Goal: Register for event/course

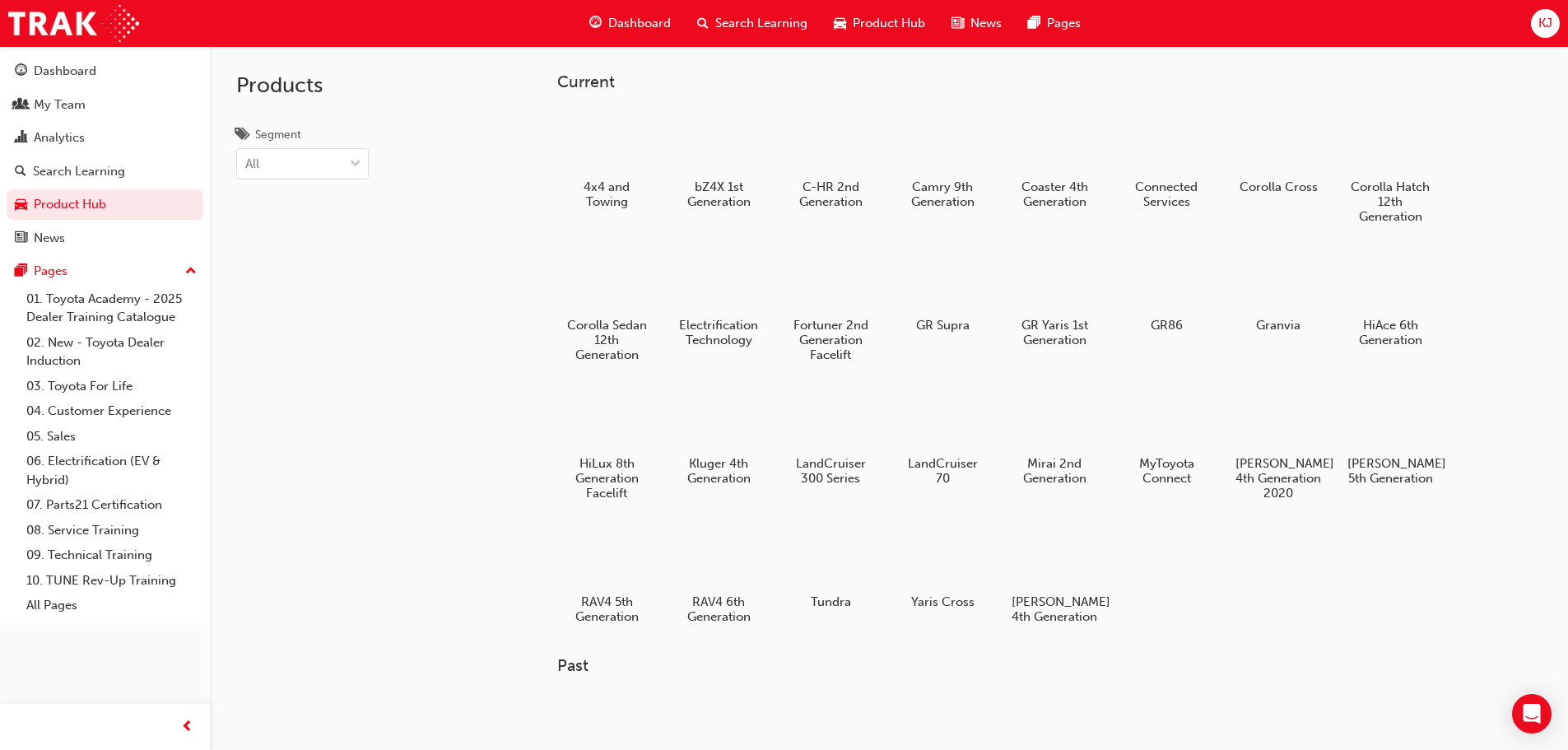
click at [614, 21] on span "Dashboard" at bounding box center [640, 23] width 62 height 19
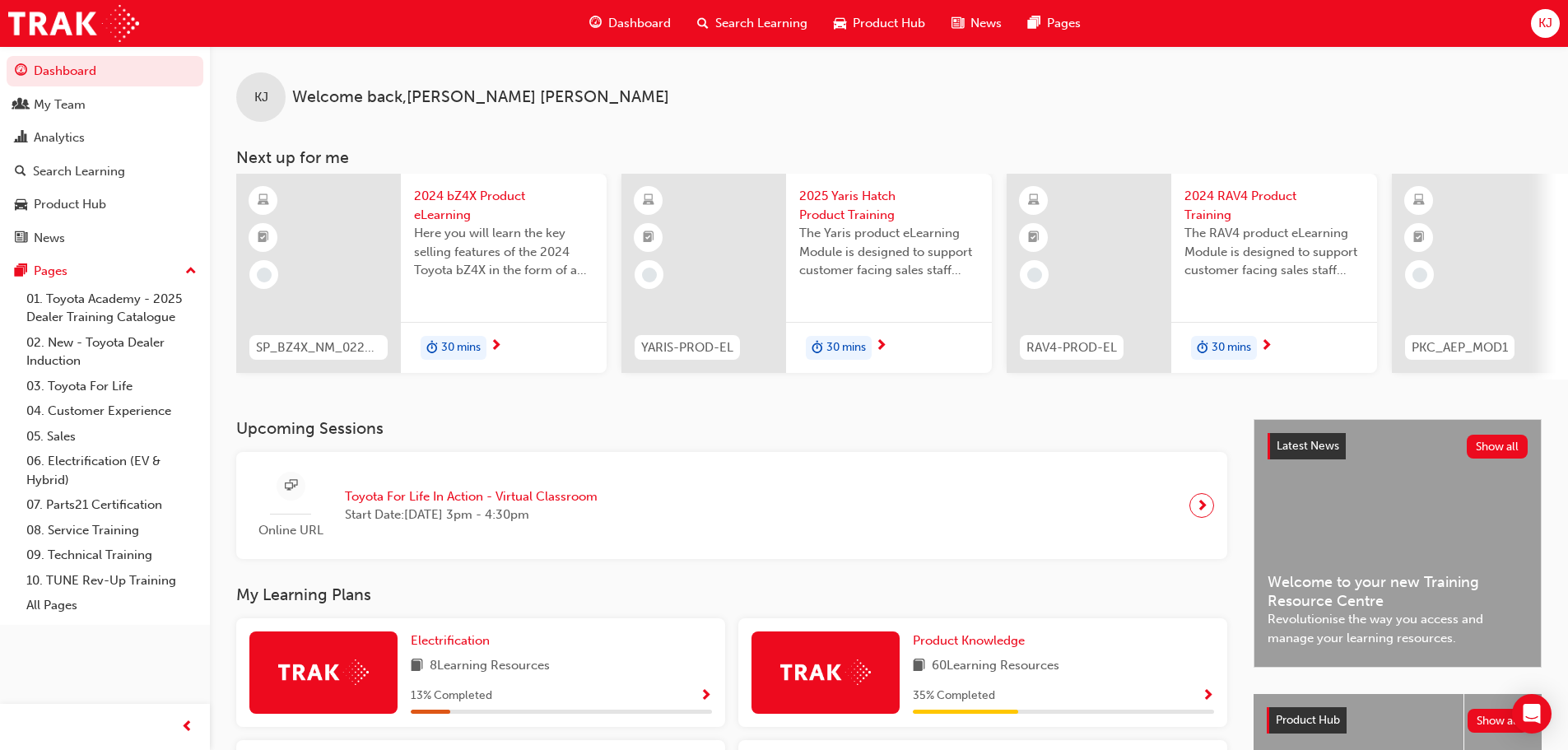
click at [467, 504] on span "Toyota For Life In Action - Virtual Classroom" at bounding box center [470, 496] width 252 height 19
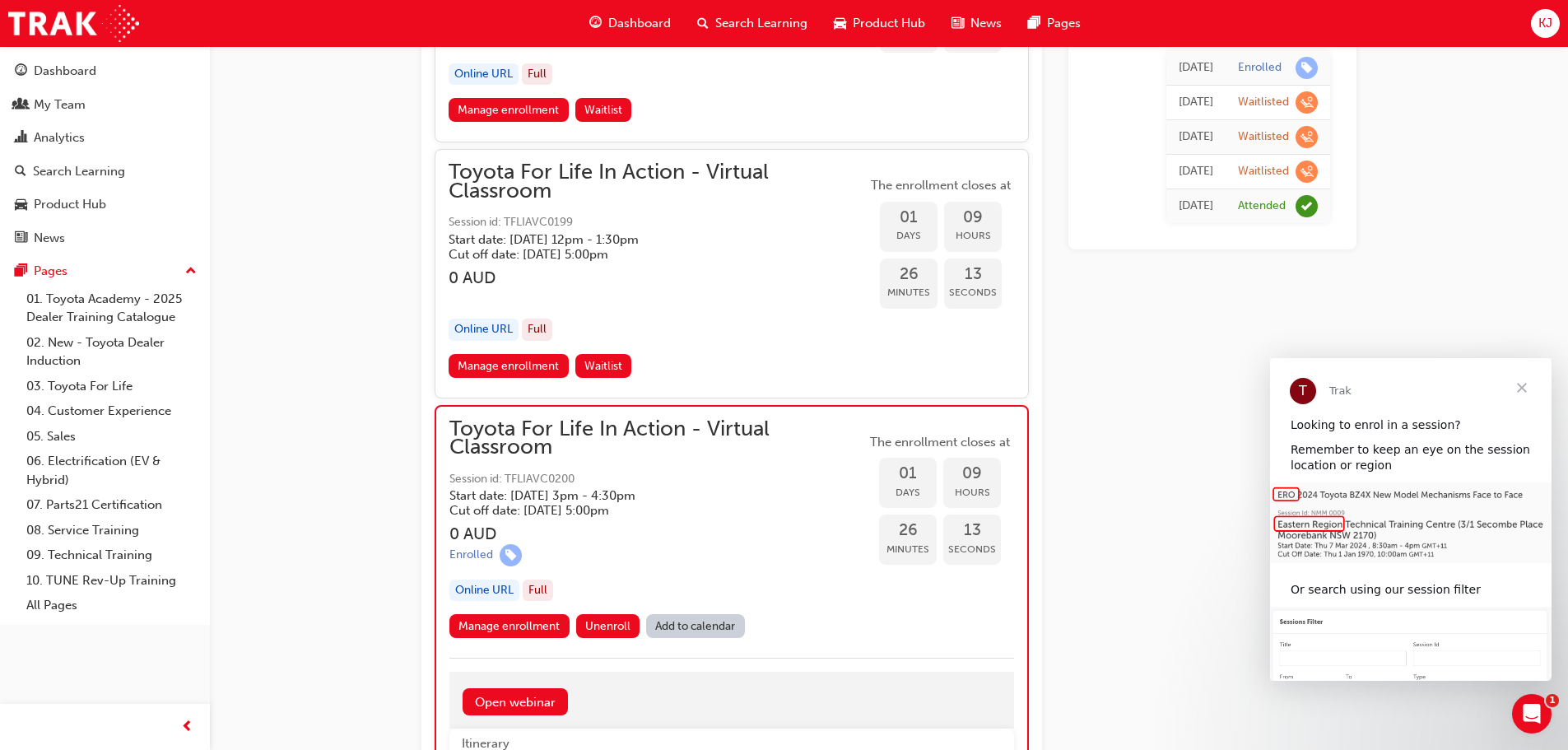
scroll to position [2093, 0]
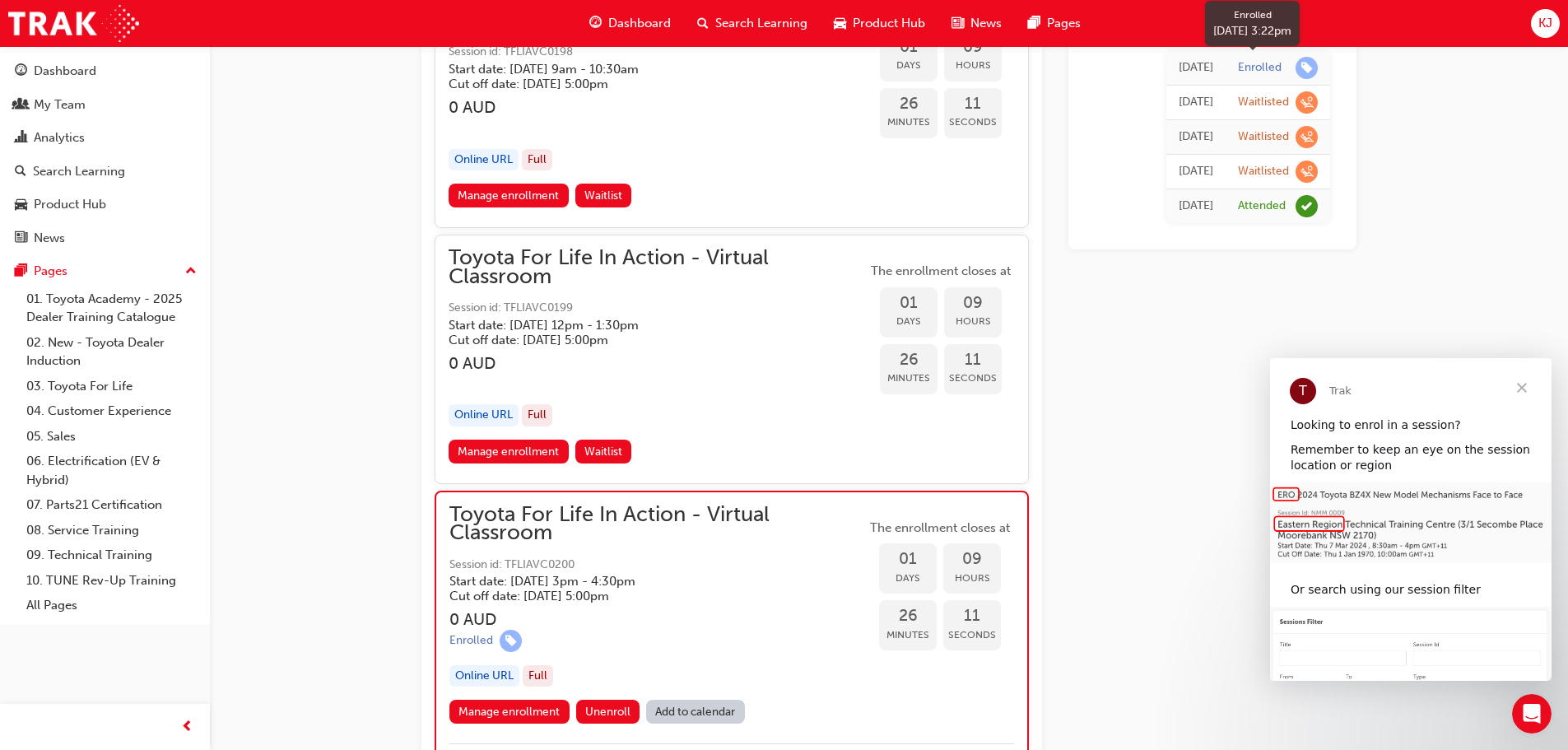
click at [1242, 66] on div "Enrolled" at bounding box center [1260, 67] width 43 height 16
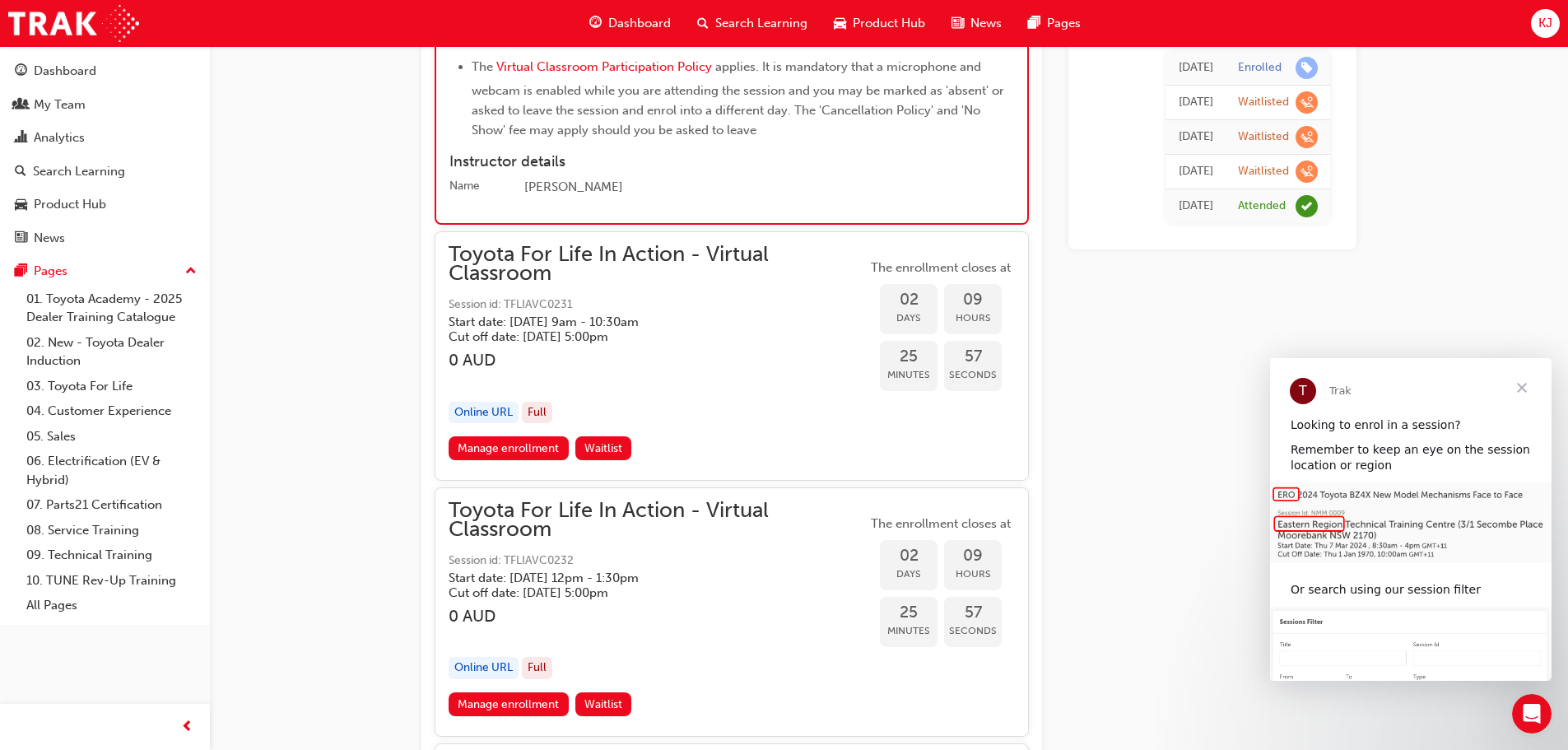
scroll to position [2751, 0]
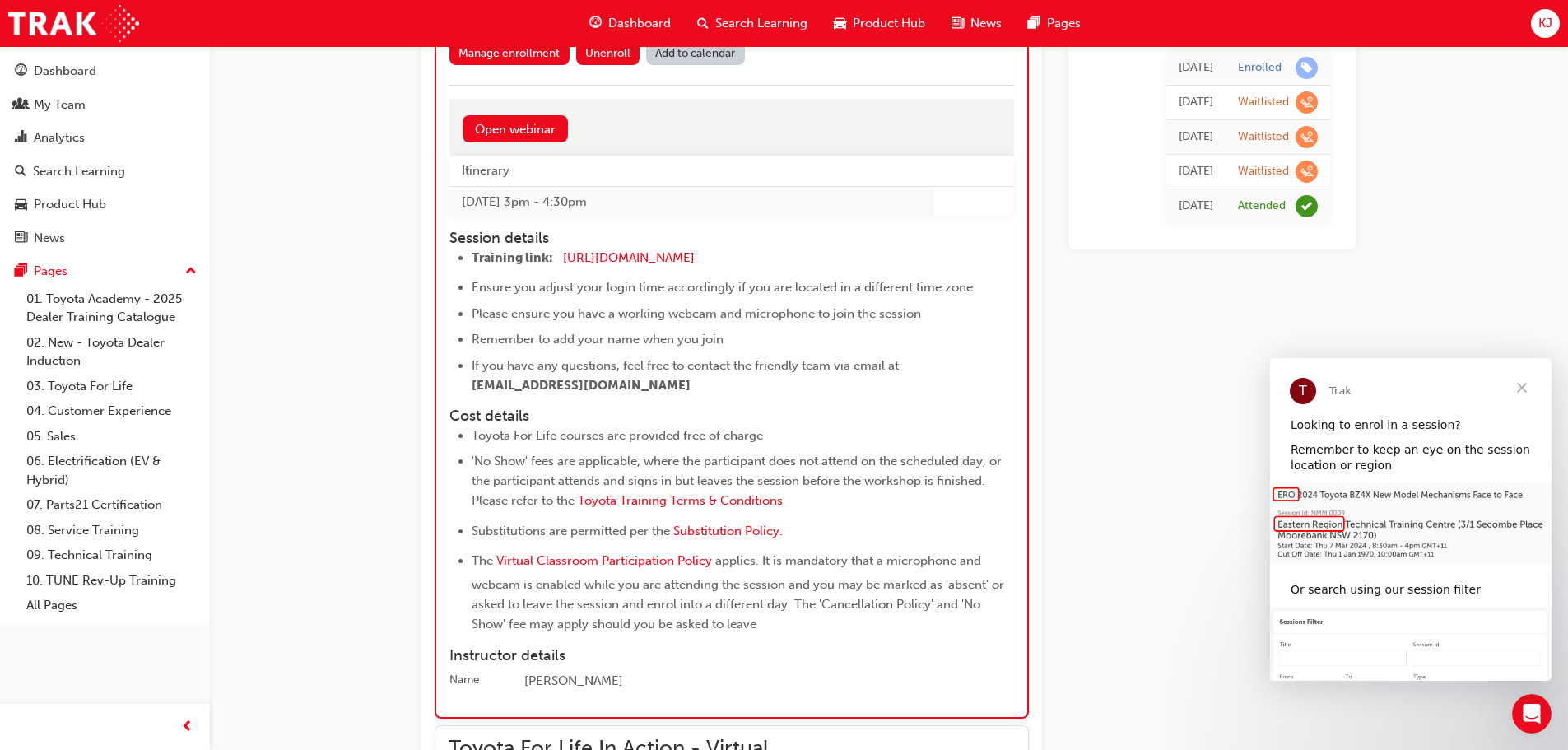
click at [620, 25] on span "Dashboard" at bounding box center [640, 23] width 62 height 19
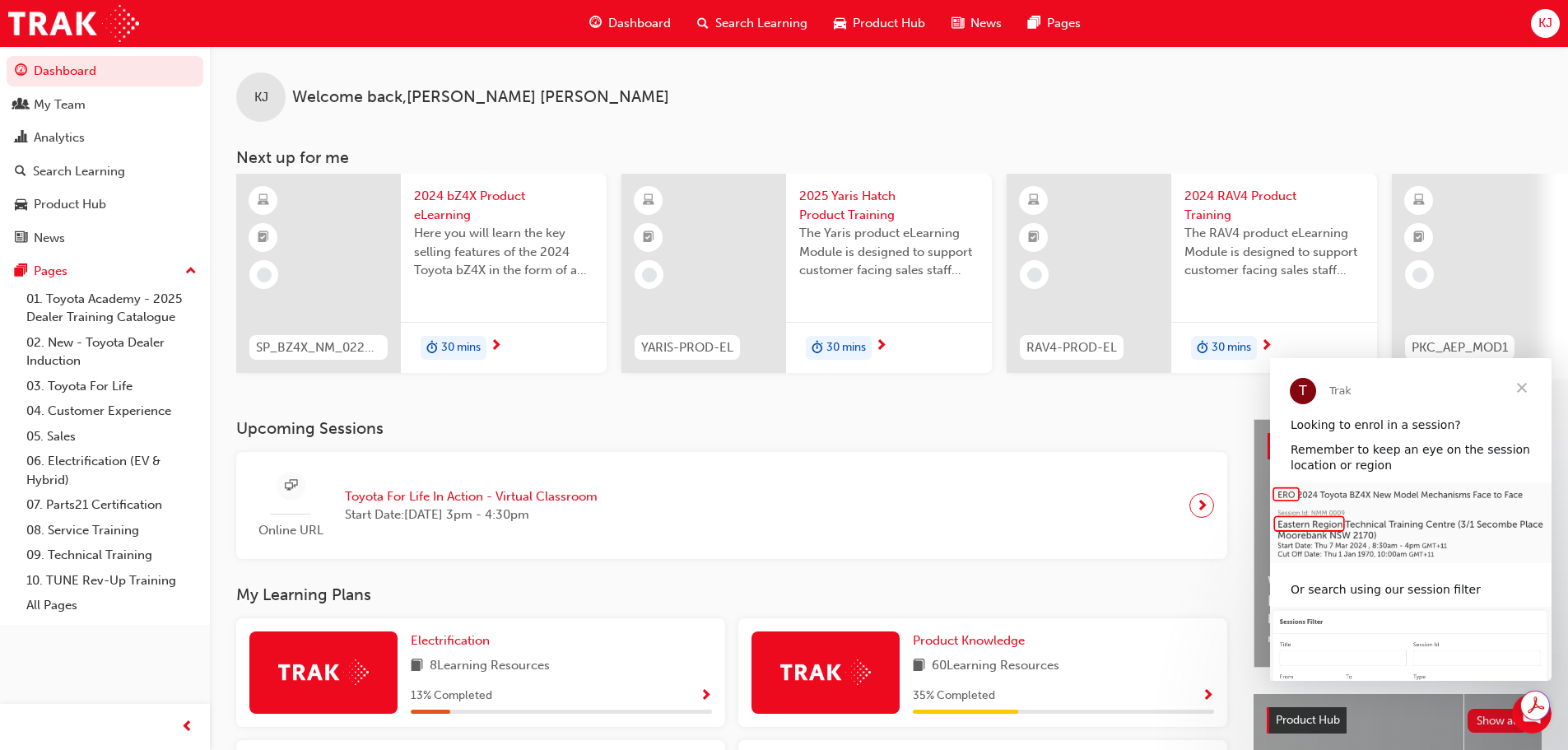
click at [1197, 512] on span "next-icon" at bounding box center [1202, 505] width 12 height 23
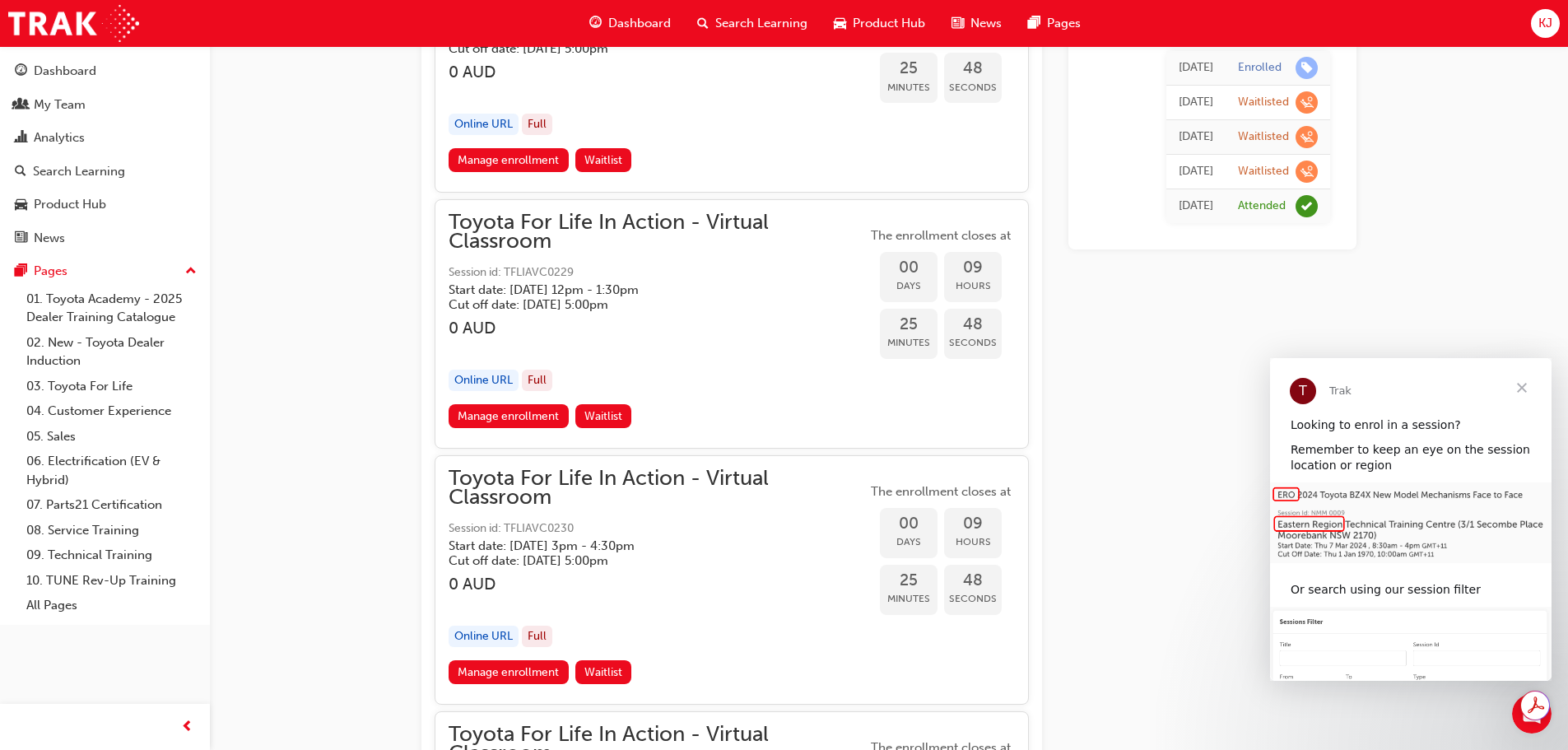
scroll to position [1304, 0]
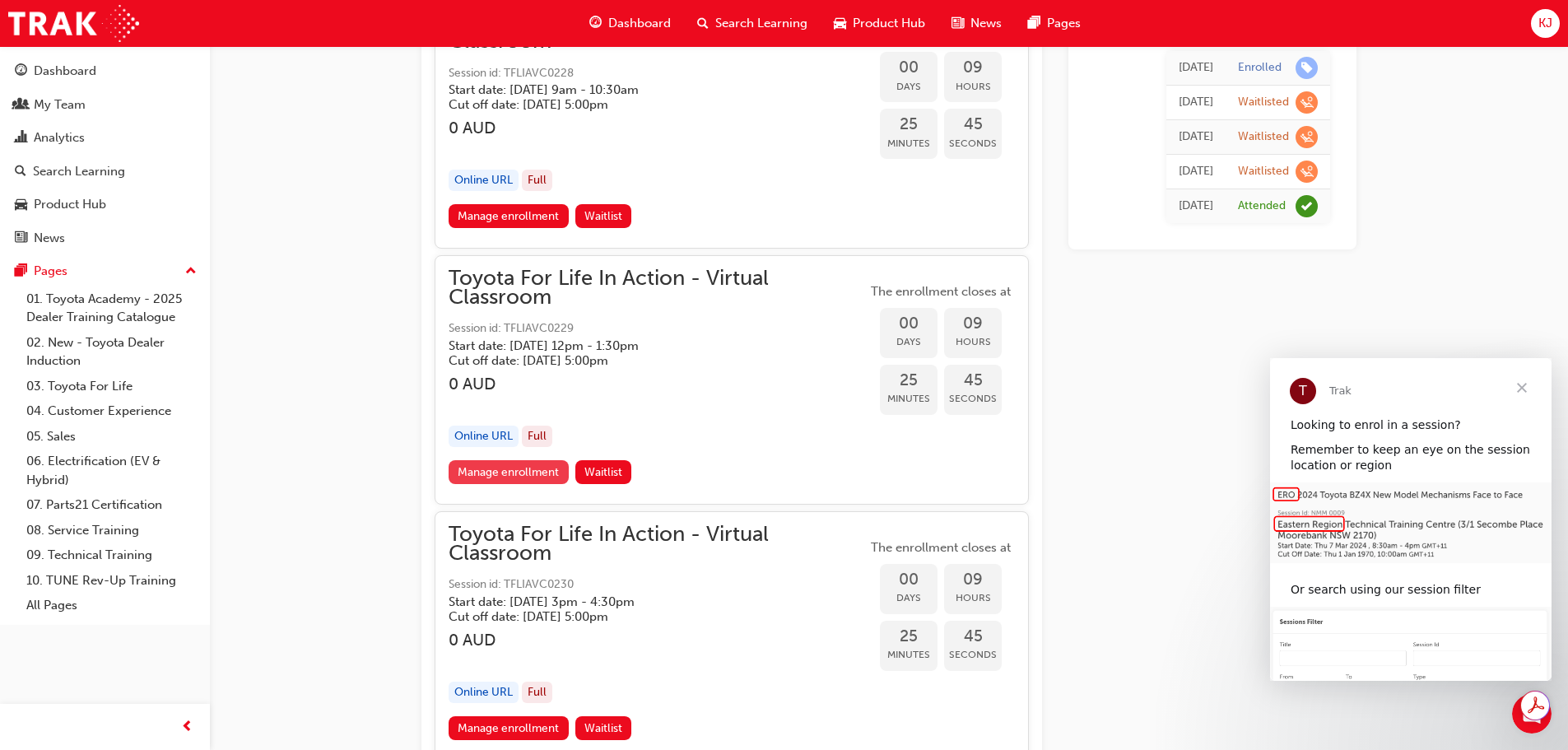
click at [498, 469] on link "Manage enrollment" at bounding box center [509, 472] width 120 height 24
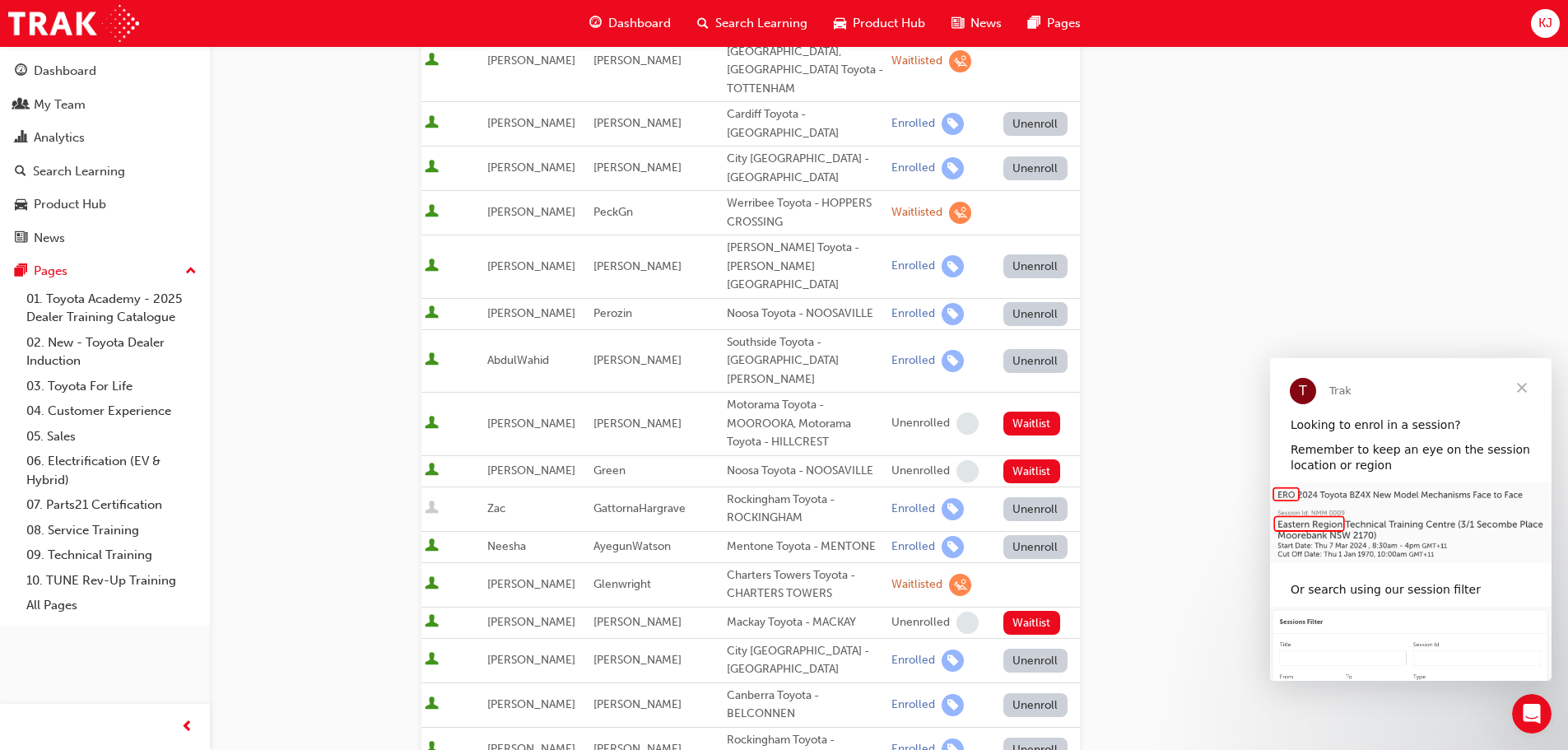
scroll to position [247, 0]
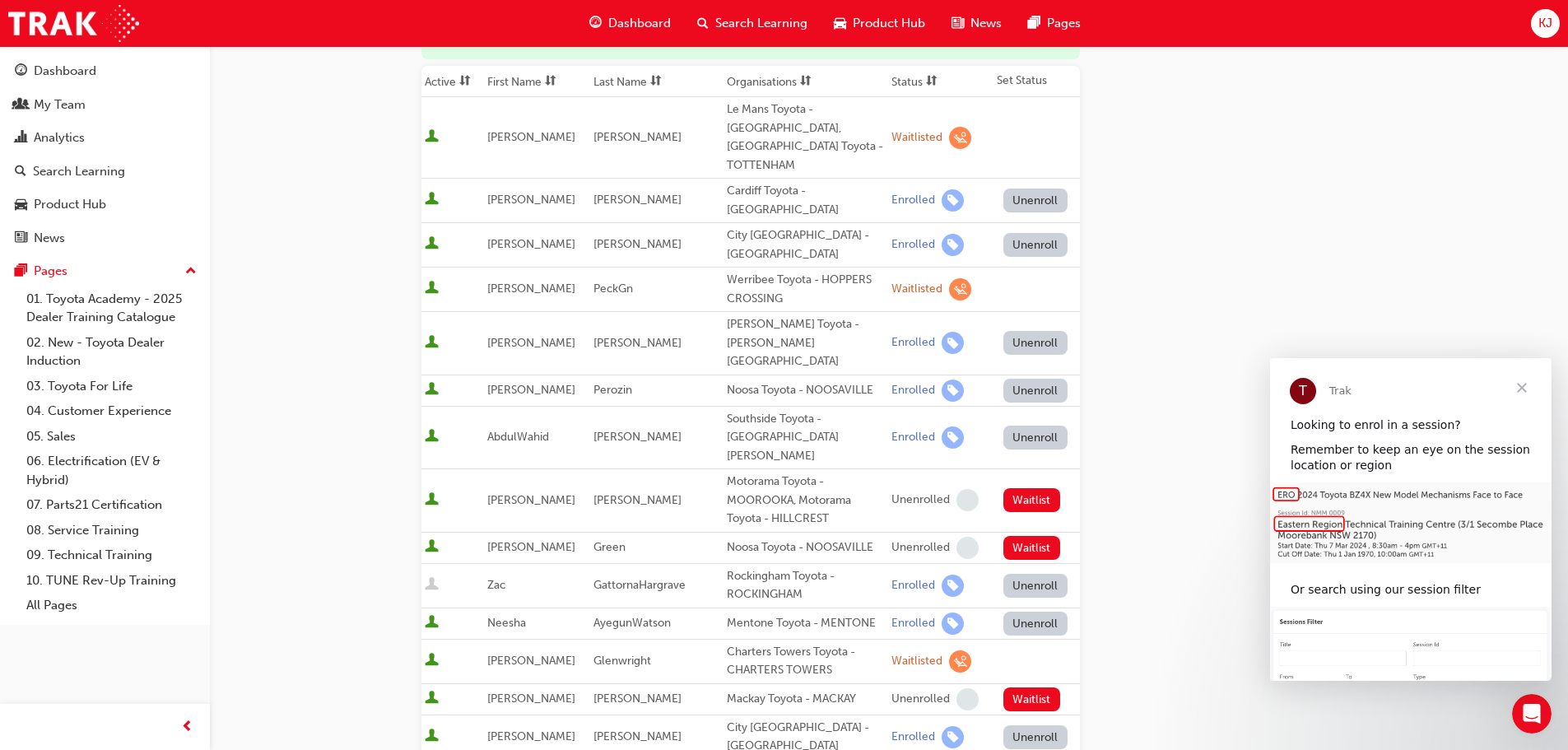
click at [649, 22] on span "Dashboard" at bounding box center [640, 23] width 62 height 19
